Goal: Check status: Check status

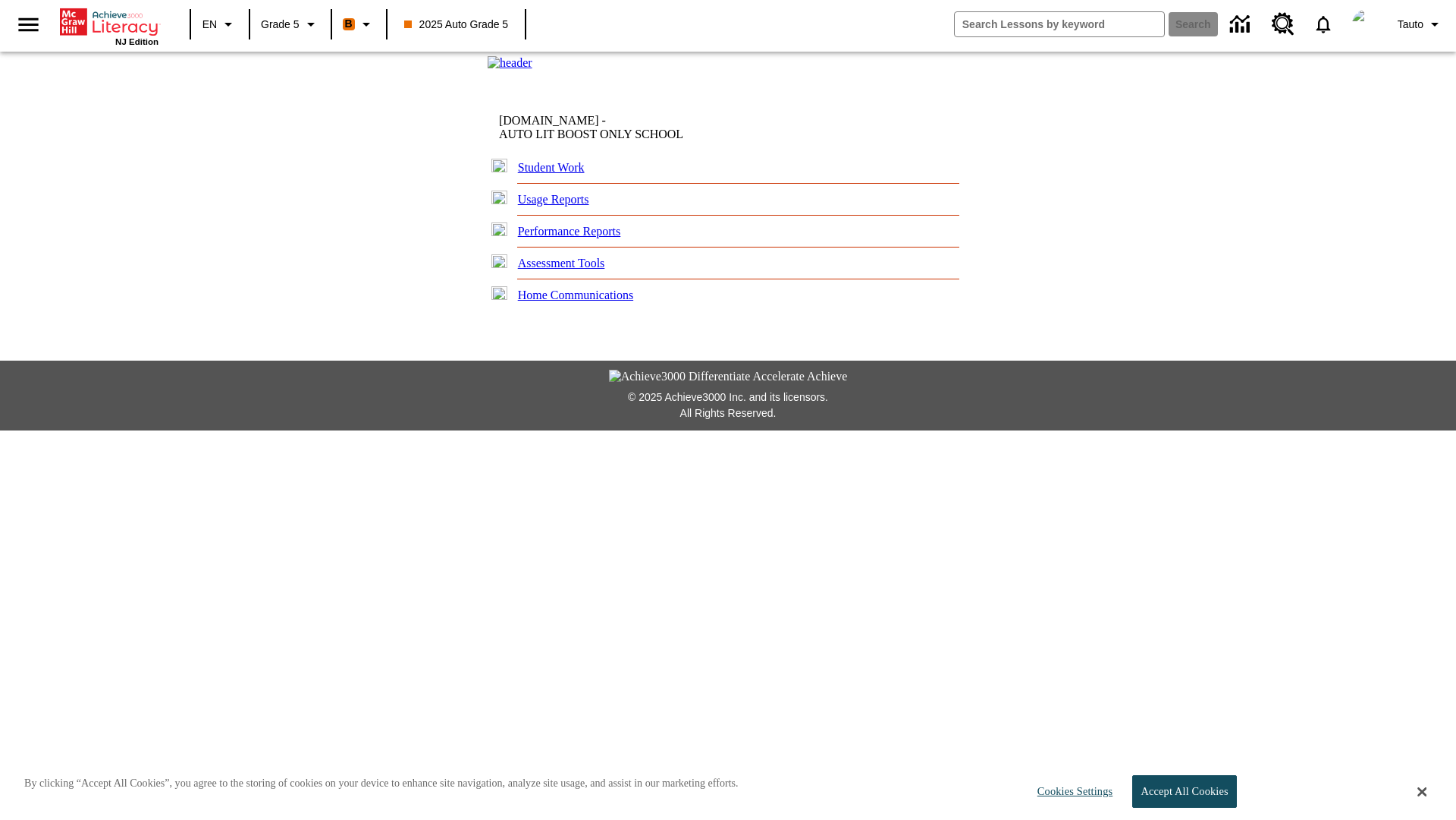
click at [558, 174] on link "Student Work" at bounding box center [551, 167] width 67 height 13
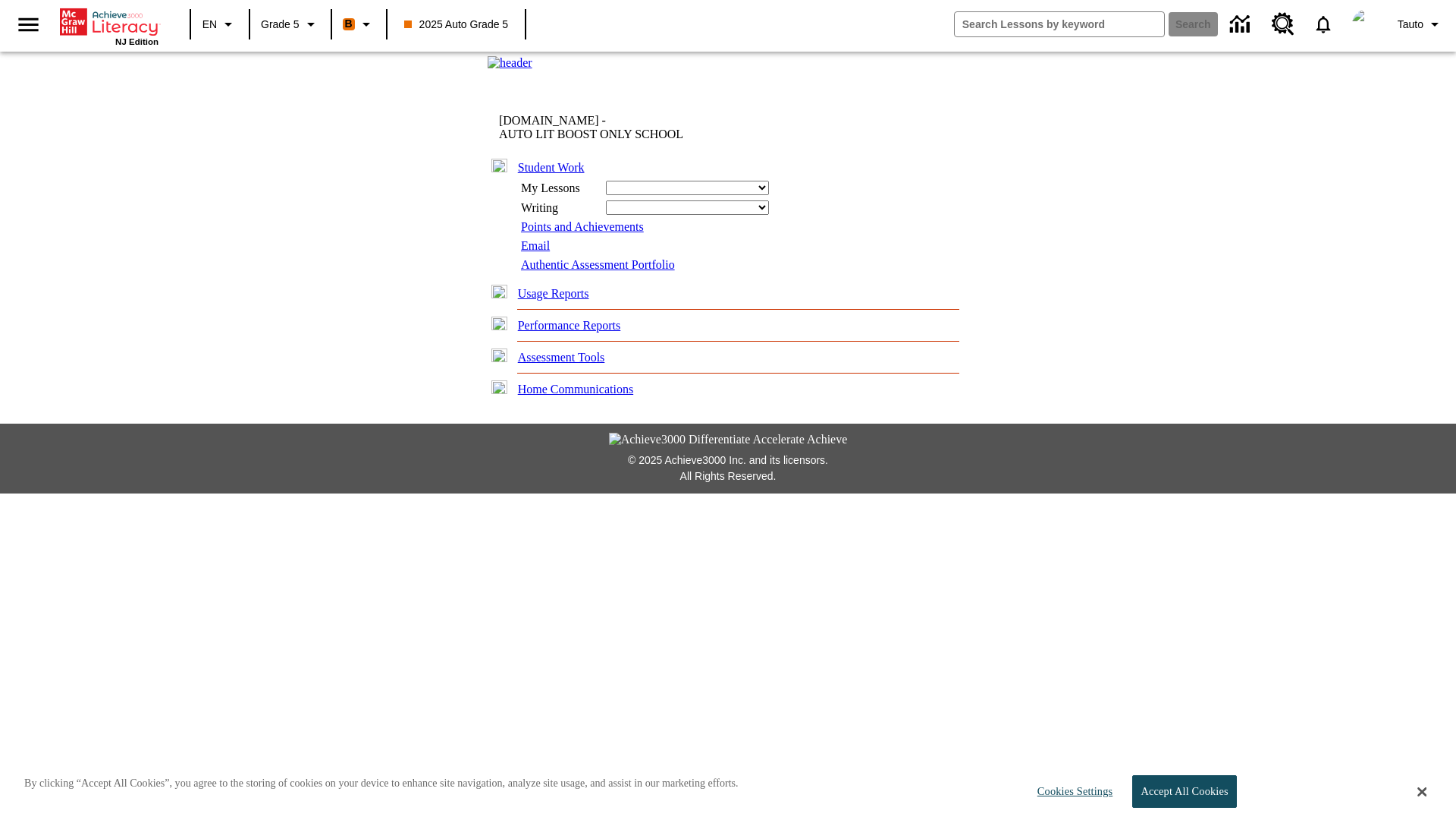
select select "/options/reports/?report_id=12&atype=1&section=2"
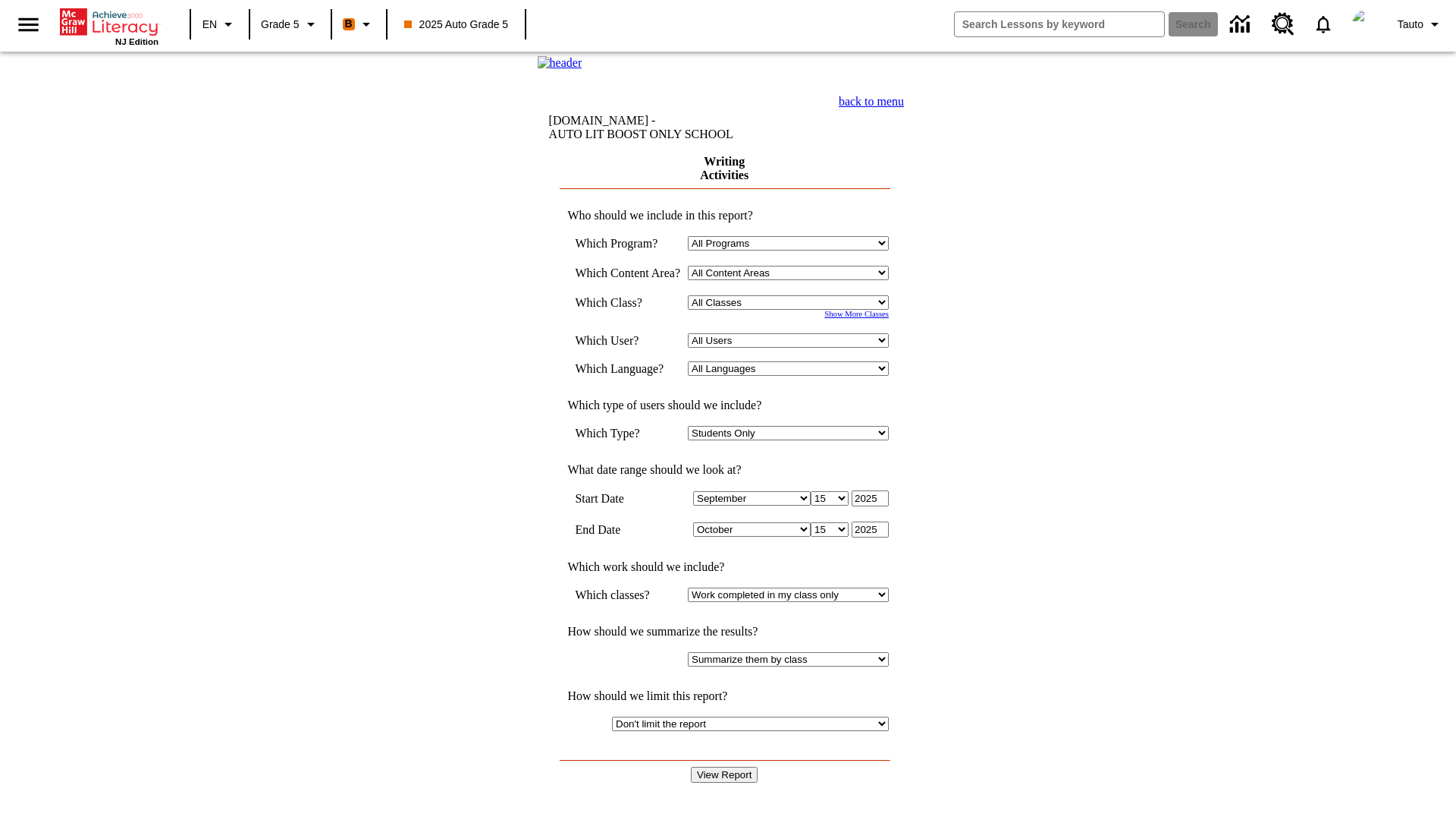
click at [792, 309] on select "Select a Class: All Classes 2025 Auto Grade 5 OL 2025 Auto Grade 6" at bounding box center [788, 302] width 201 height 14
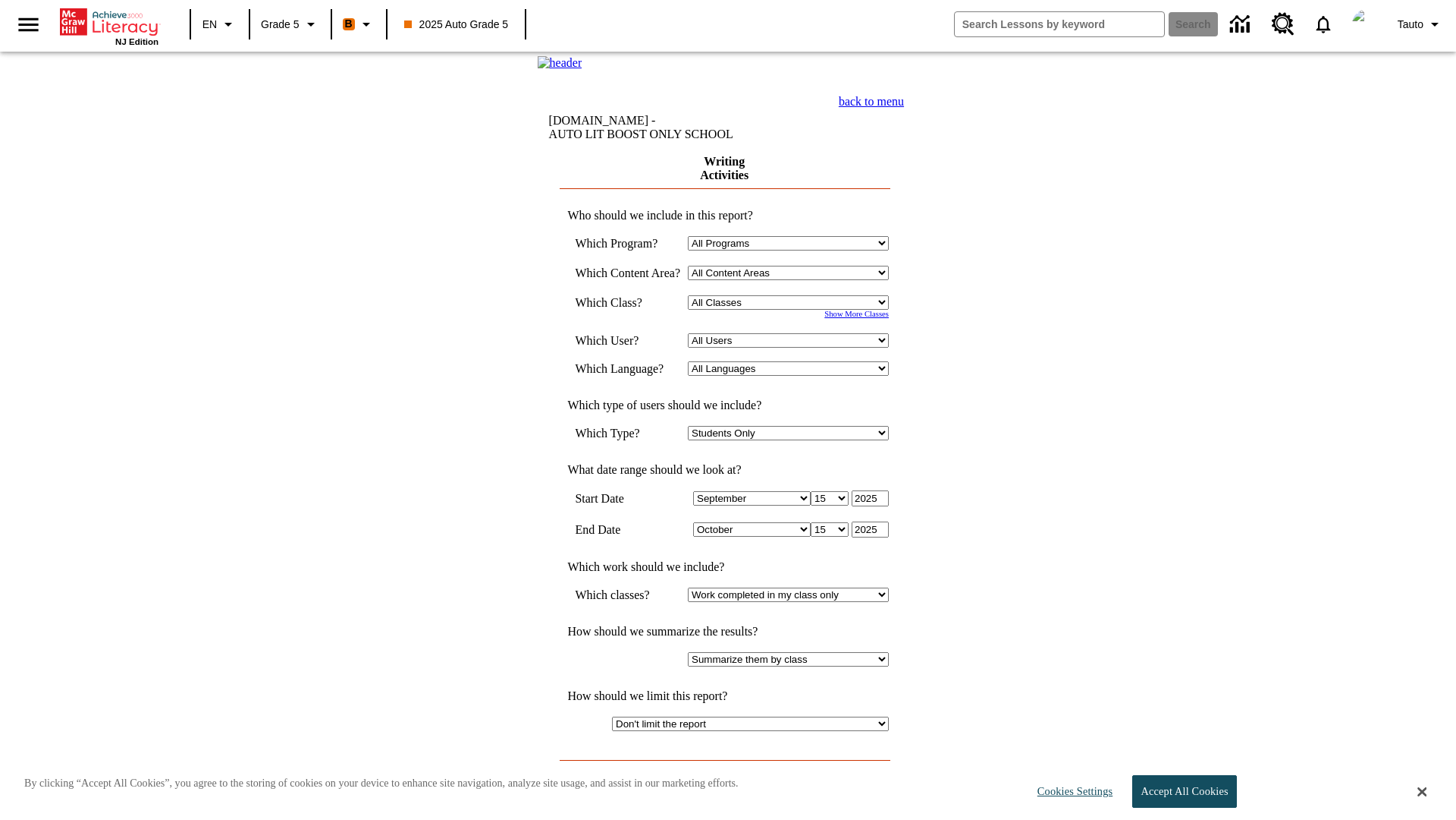
select select "11133131"
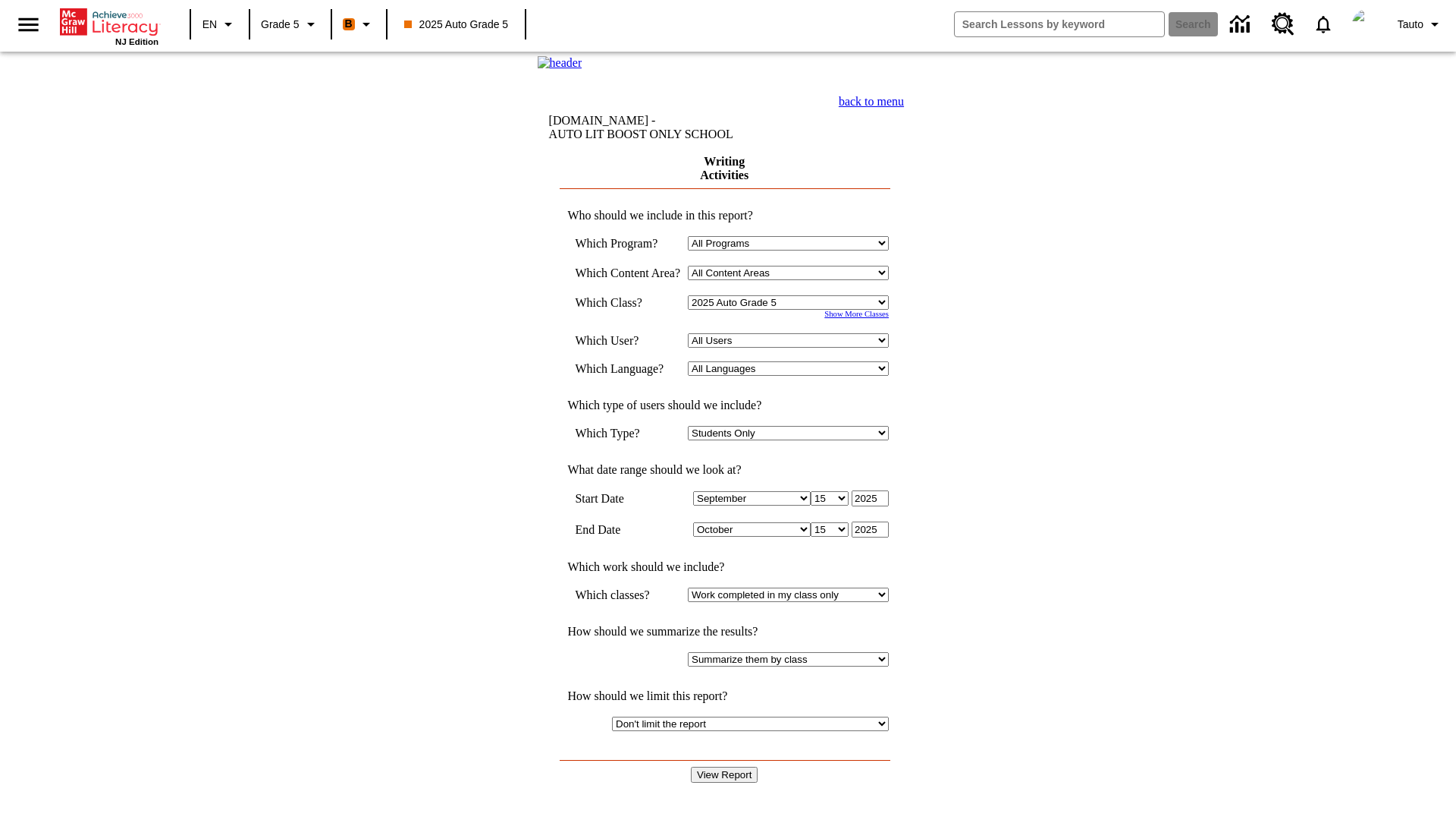
click at [792, 347] on select "All Users Cat, Sautoen Cat, Sautoes Cat1, Sautoss Donotlogin, Sautoen Twoschool…" at bounding box center [788, 340] width 201 height 14
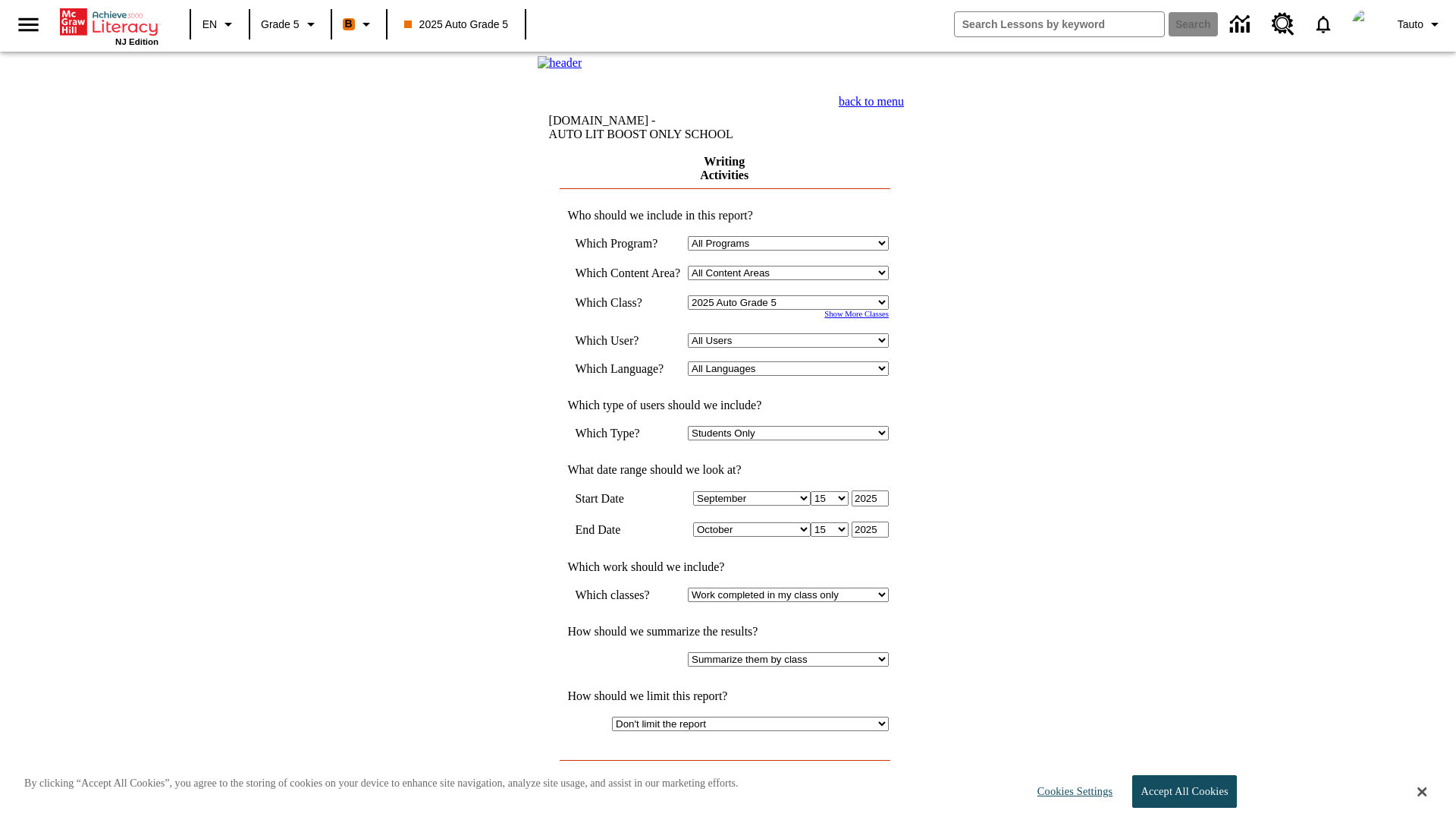
select select "21437107"
